Goal: Task Accomplishment & Management: Manage account settings

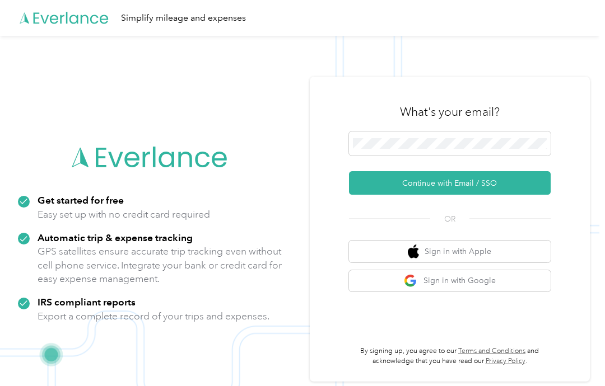
click at [505, 195] on button "Continue with Email / SSO" at bounding box center [450, 183] width 202 height 24
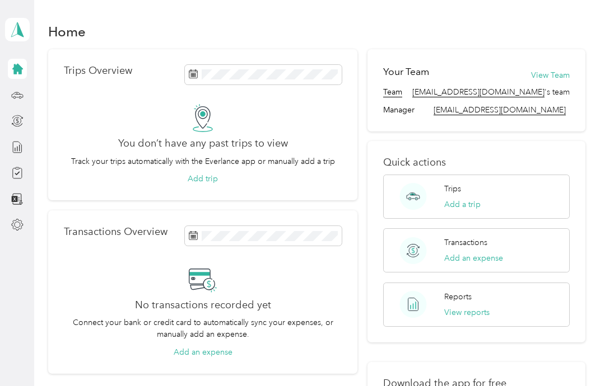
click at [570, 268] on div "Transactions Add an expense" at bounding box center [476, 251] width 187 height 44
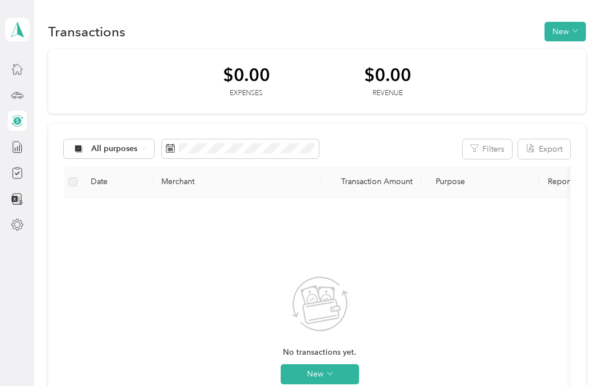
click at [422, 211] on div "No transactions yet. New" at bounding box center [320, 340] width 494 height 267
click at [17, 68] on icon at bounding box center [17, 69] width 12 height 12
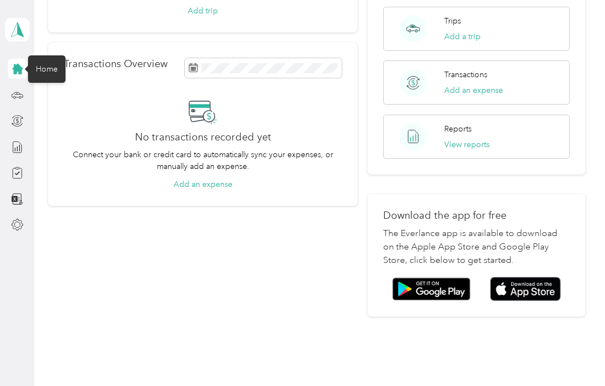
scroll to position [167, 0]
click at [552, 294] on img at bounding box center [525, 290] width 71 height 24
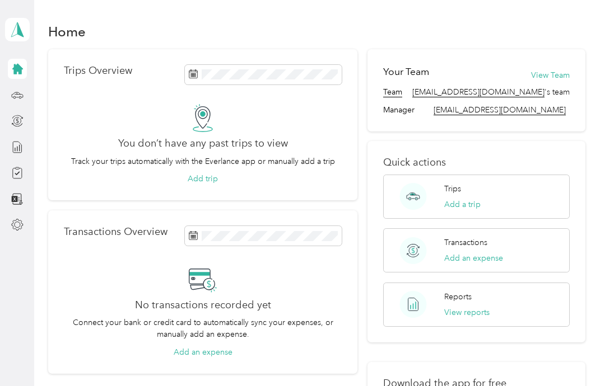
scroll to position [0, 0]
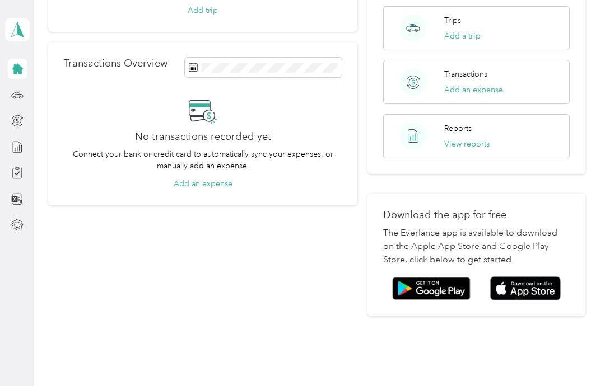
scroll to position [167, 0]
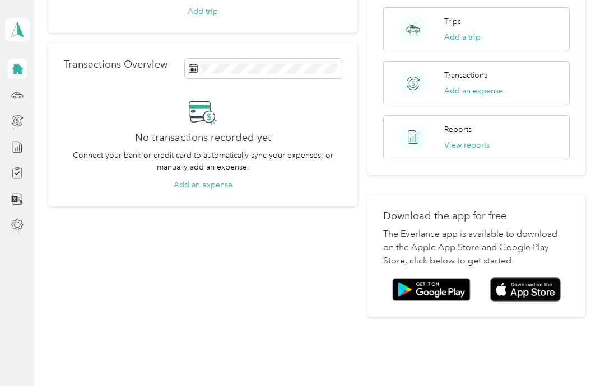
click at [449, 291] on img at bounding box center [431, 290] width 78 height 24
